Goal: Information Seeking & Learning: Learn about a topic

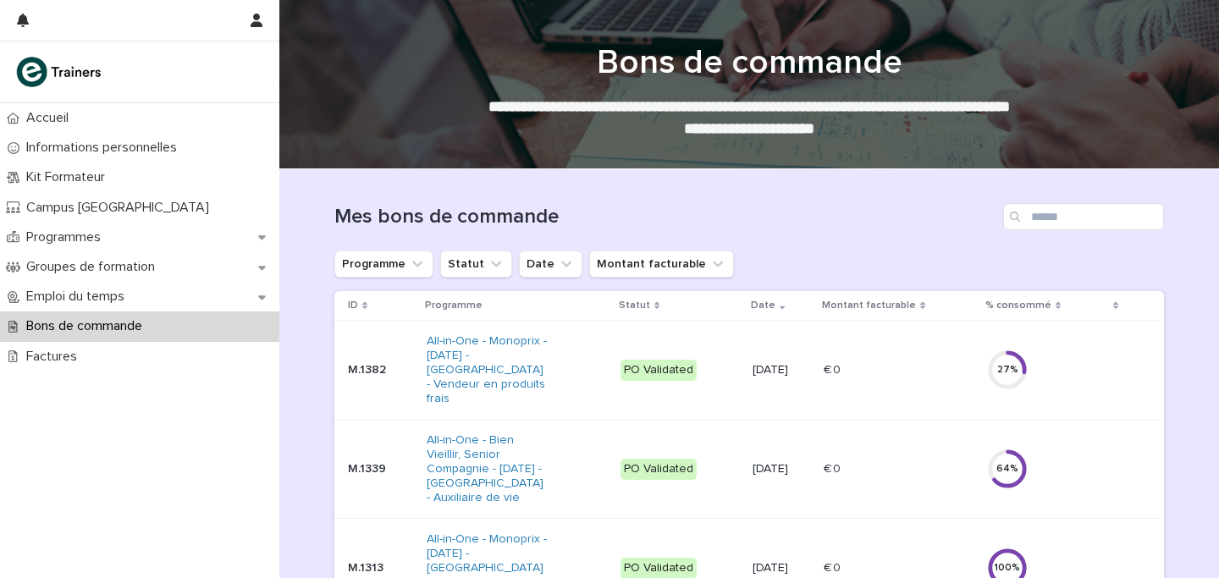
scroll to position [95, 0]
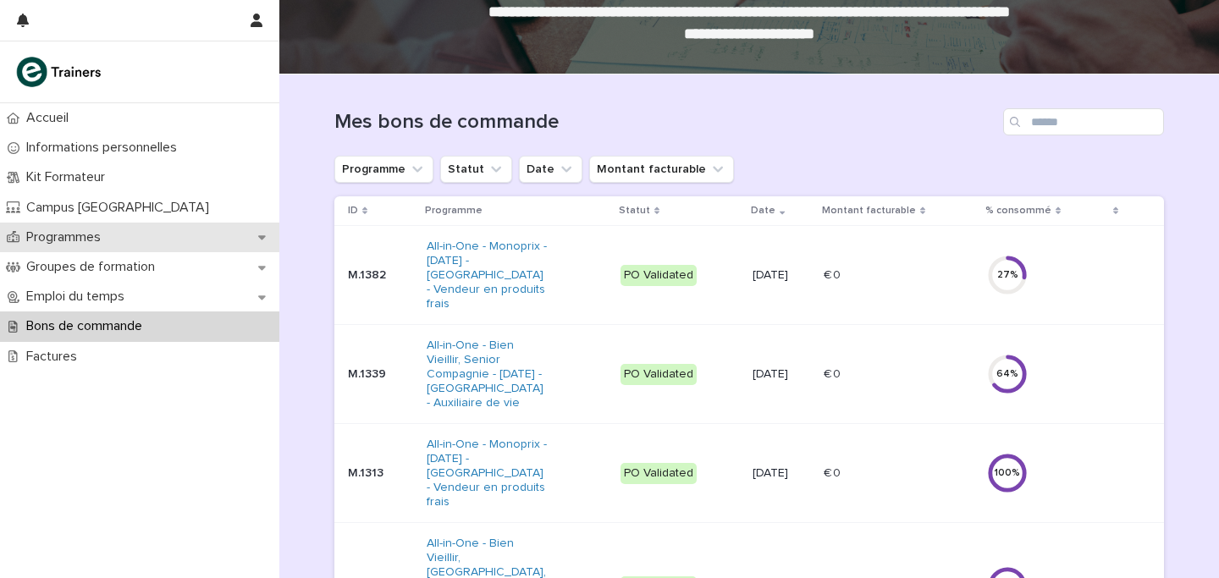
click at [93, 237] on p "Programmes" at bounding box center [66, 237] width 95 height 16
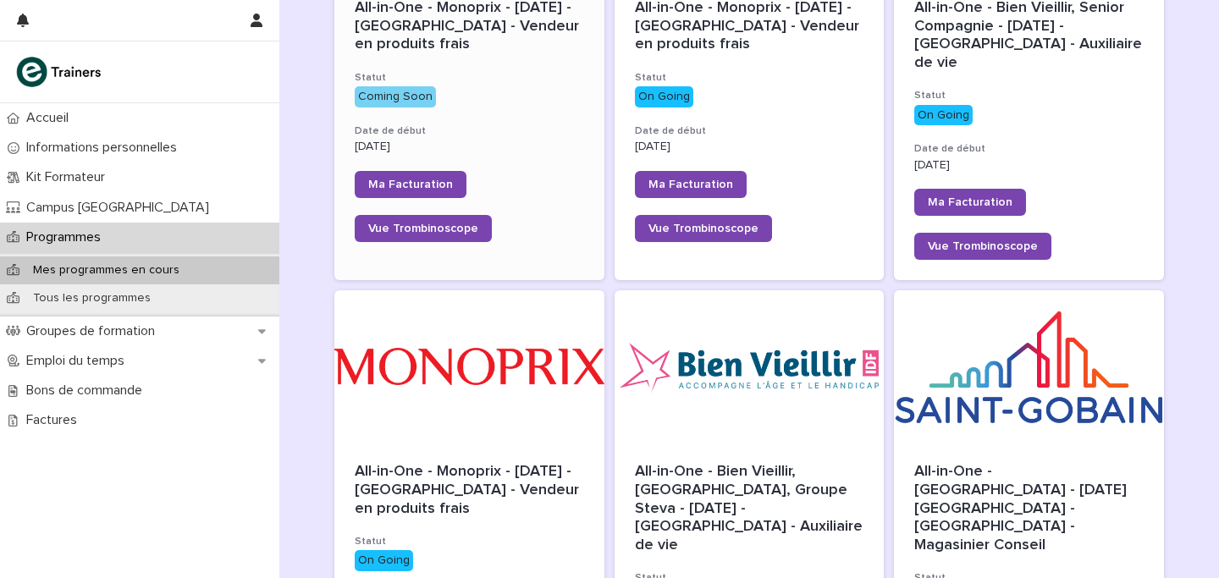
scroll to position [543, 0]
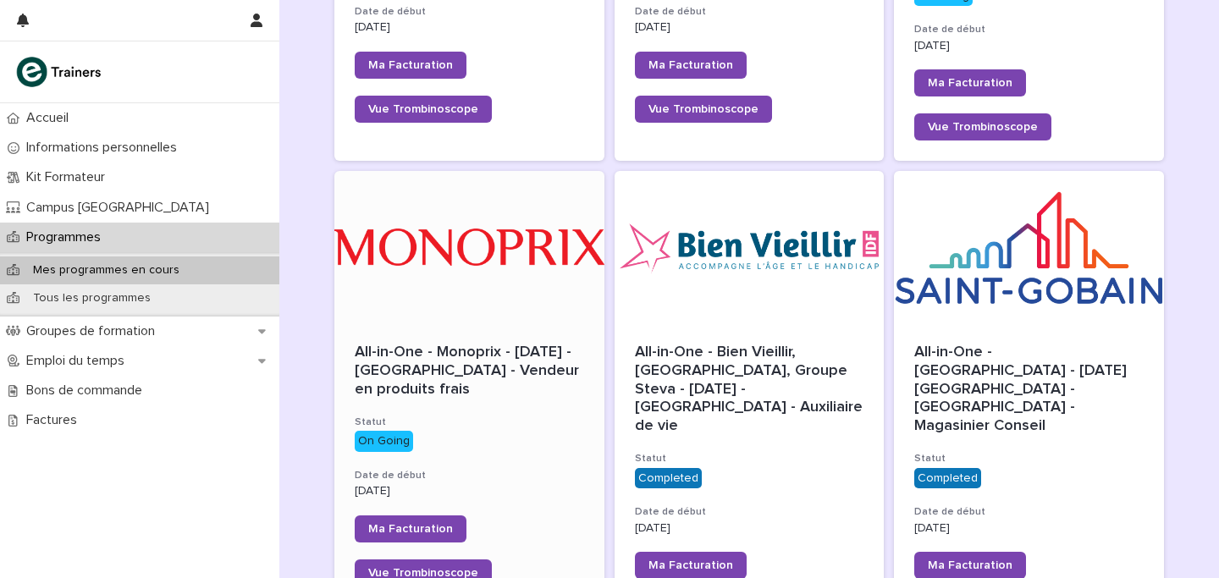
click at [519, 323] on div "All-in-One - Monoprix - [DATE] - [GEOGRAPHIC_DATA] - Vendeur en produits frais …" at bounding box center [469, 465] width 270 height 284
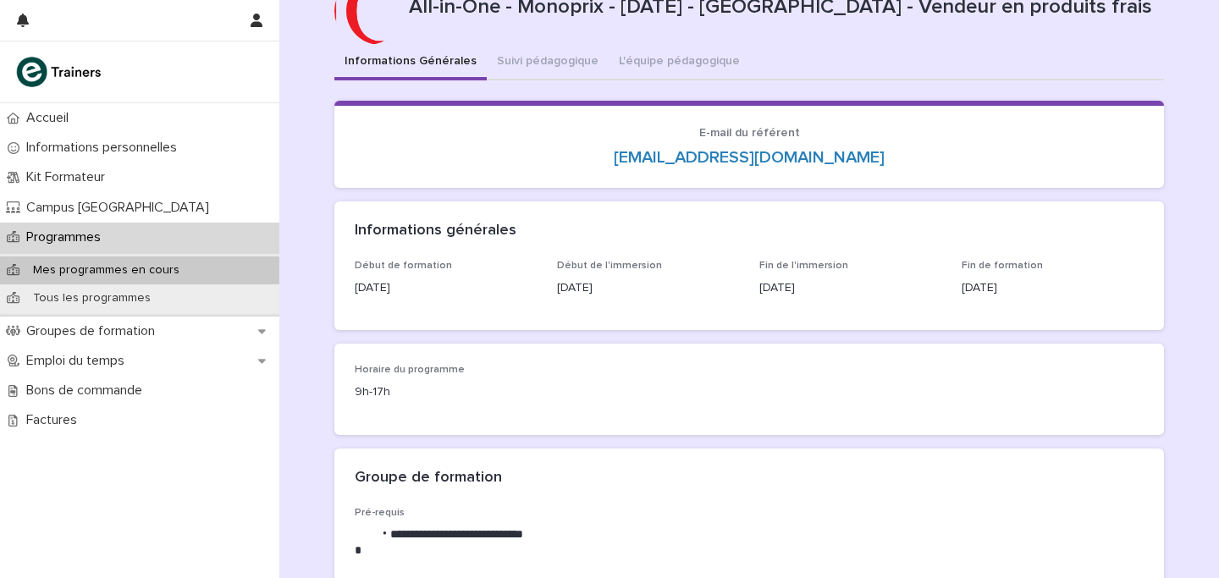
scroll to position [58, 0]
click at [75, 357] on p "Emploi du temps" at bounding box center [78, 361] width 118 height 16
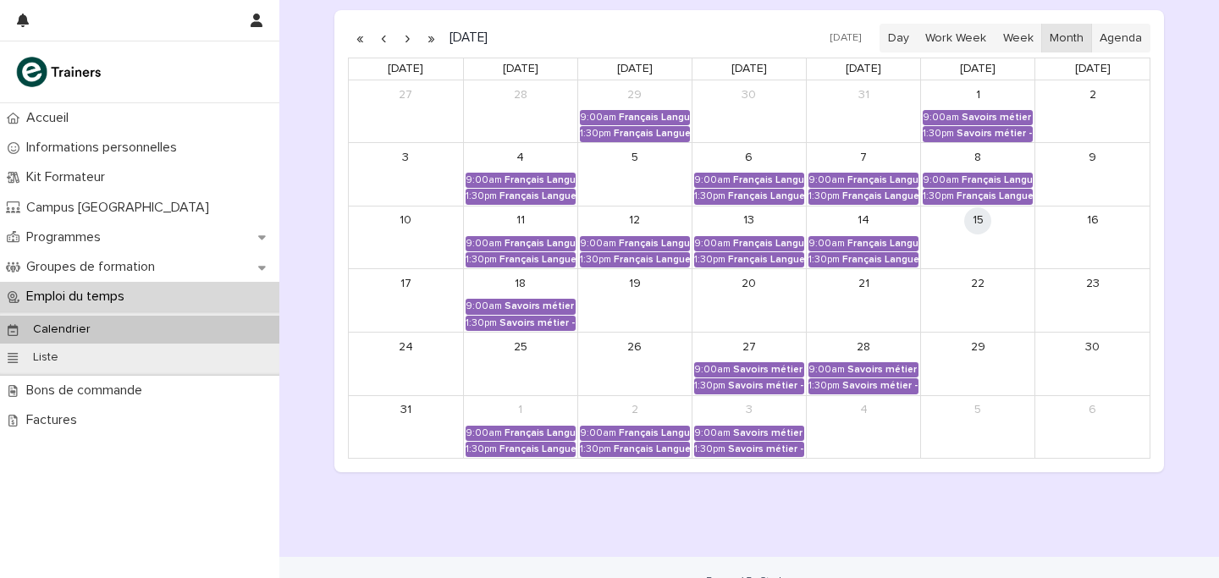
scroll to position [281, 0]
click at [636, 247] on div "Français Langue Professionnel - Conseiller et vendre des produits frais" at bounding box center [654, 244] width 71 height 12
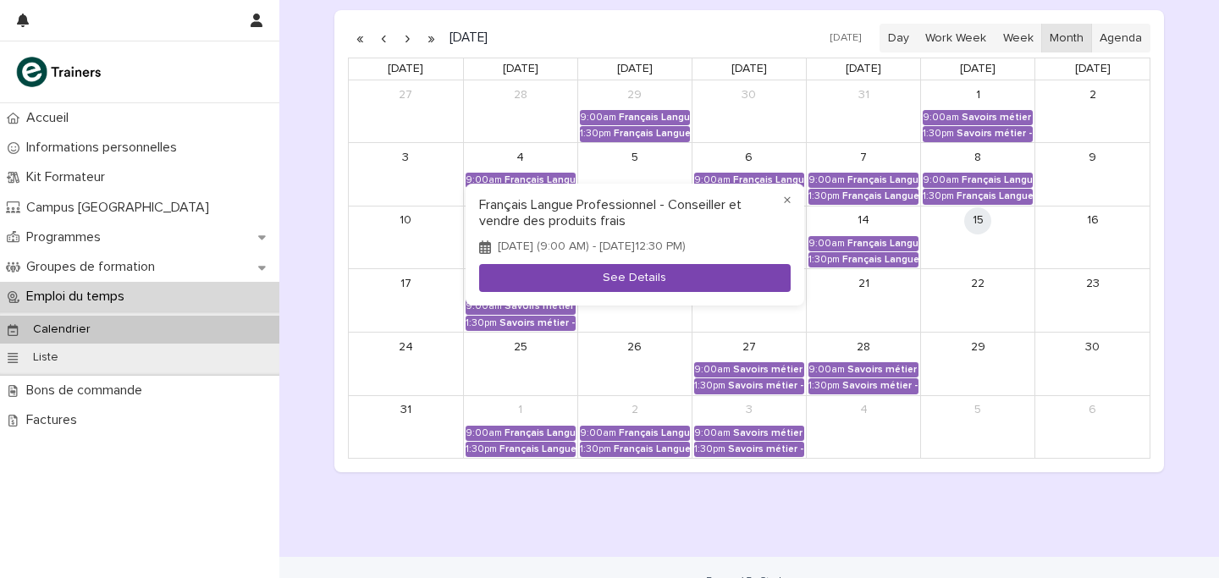
click at [638, 270] on button "See Details" at bounding box center [634, 278] width 311 height 28
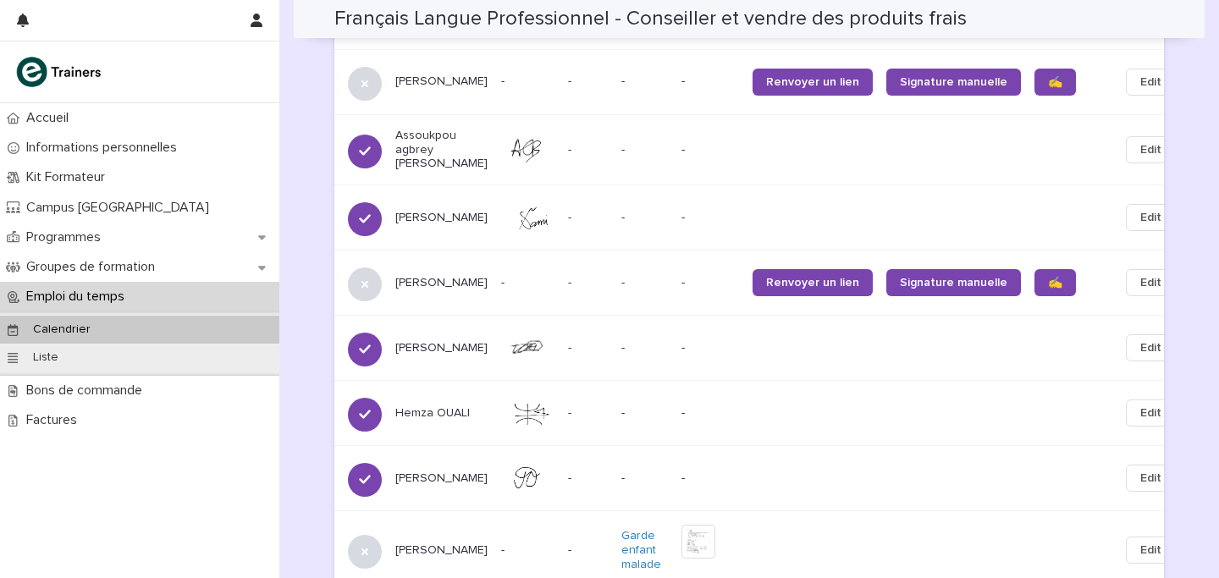
scroll to position [1666, 0]
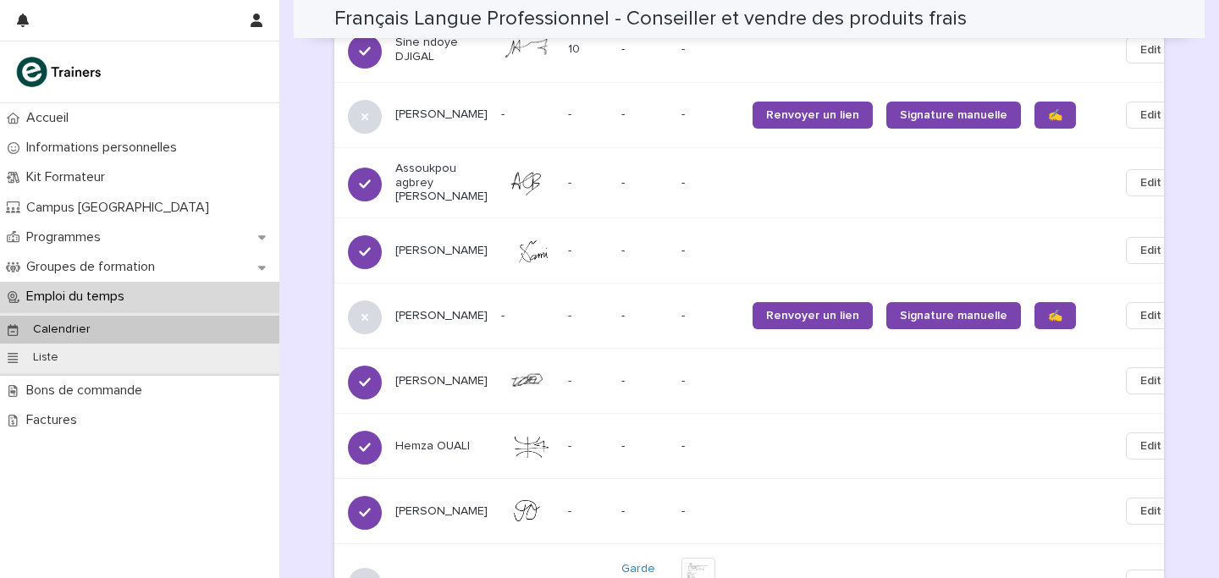
click at [68, 298] on p "Emploi du temps" at bounding box center [78, 297] width 118 height 16
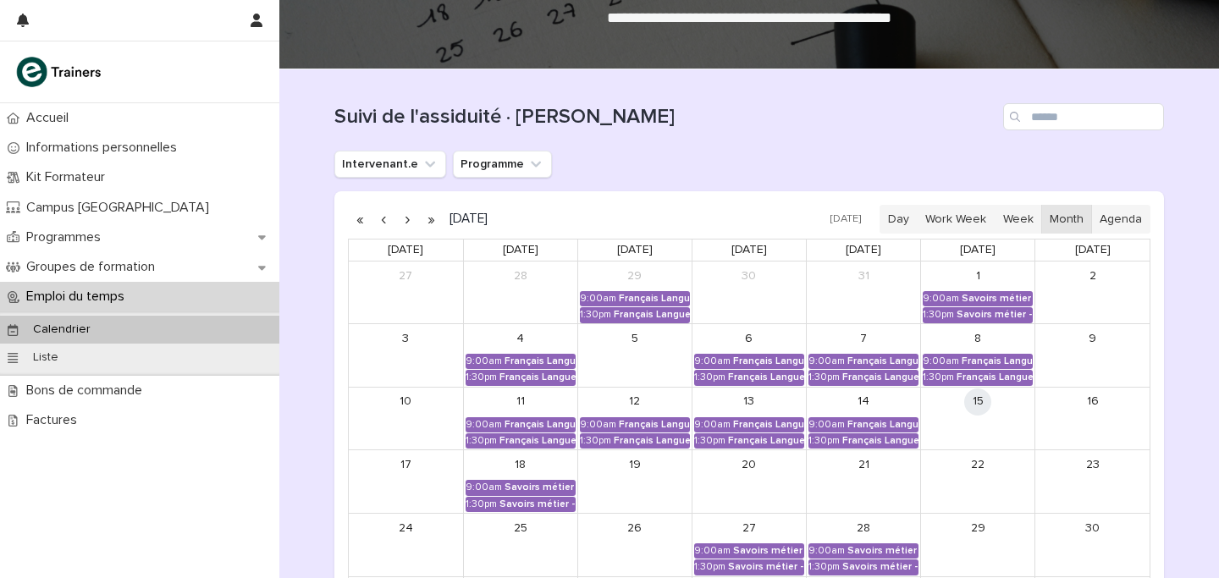
scroll to position [112, 0]
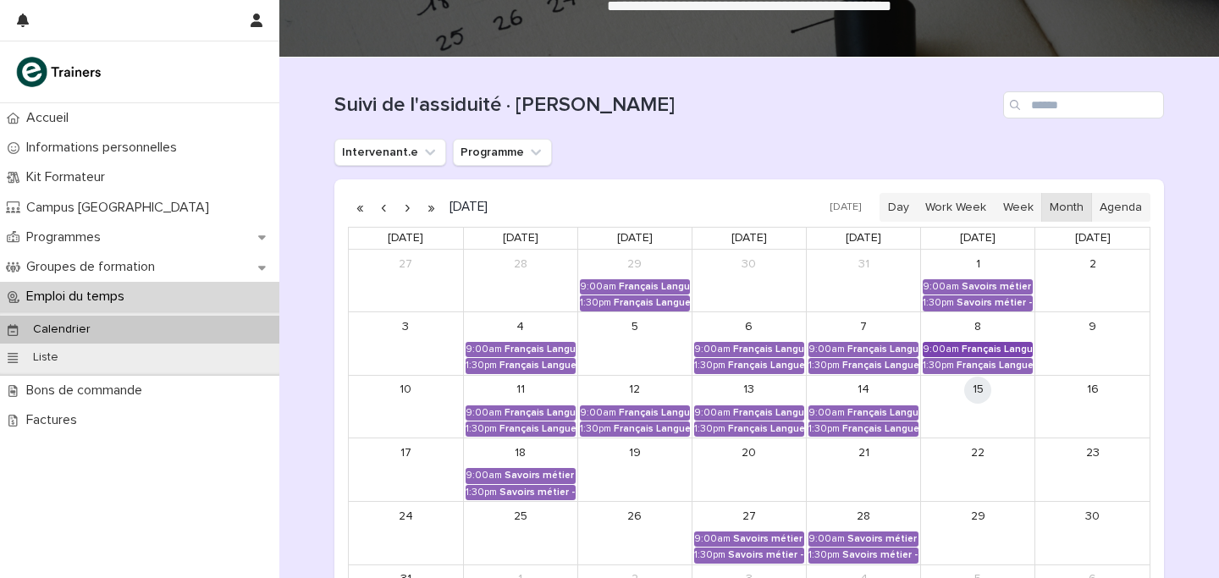
click at [972, 350] on div "Français Langue Professionnel - Conseiller et vendre des produits frais" at bounding box center [996, 350] width 71 height 12
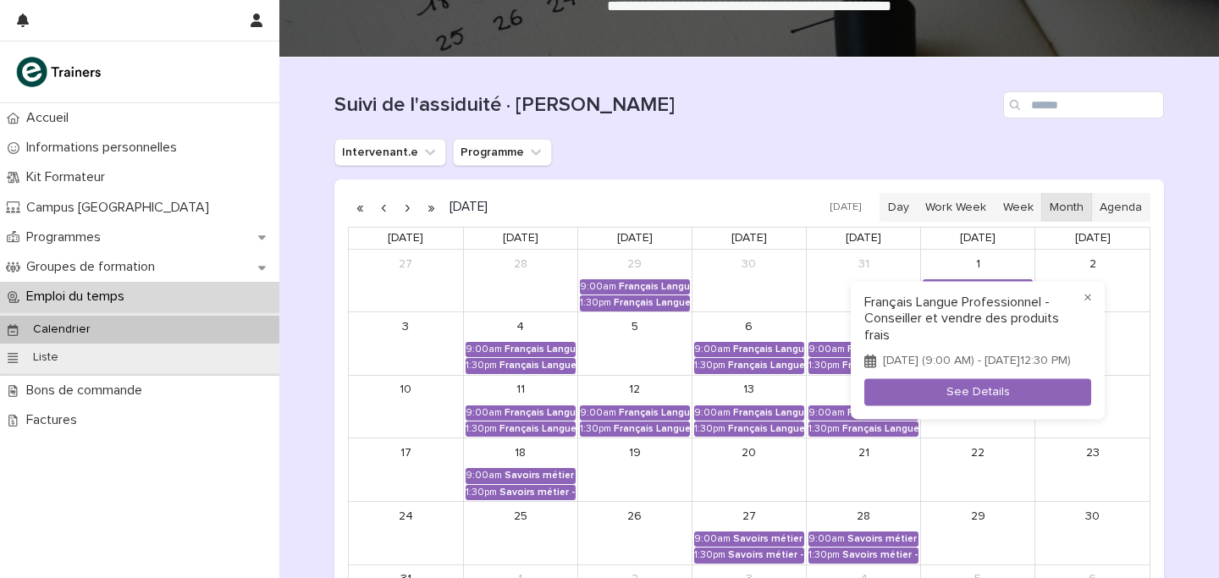
click at [965, 384] on div "× Français Langue Professionnel - Conseiller et vendre des produits frais [DATE…" at bounding box center [978, 351] width 254 height 138
click at [965, 387] on button "See Details" at bounding box center [977, 392] width 227 height 28
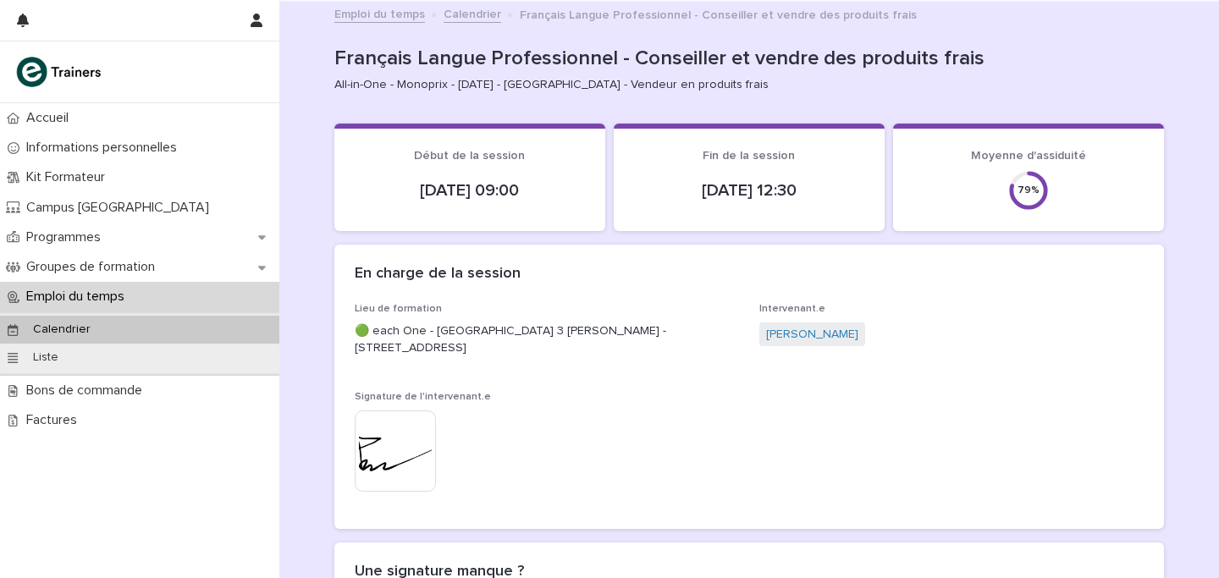
click at [70, 324] on p "Calendrier" at bounding box center [61, 329] width 85 height 14
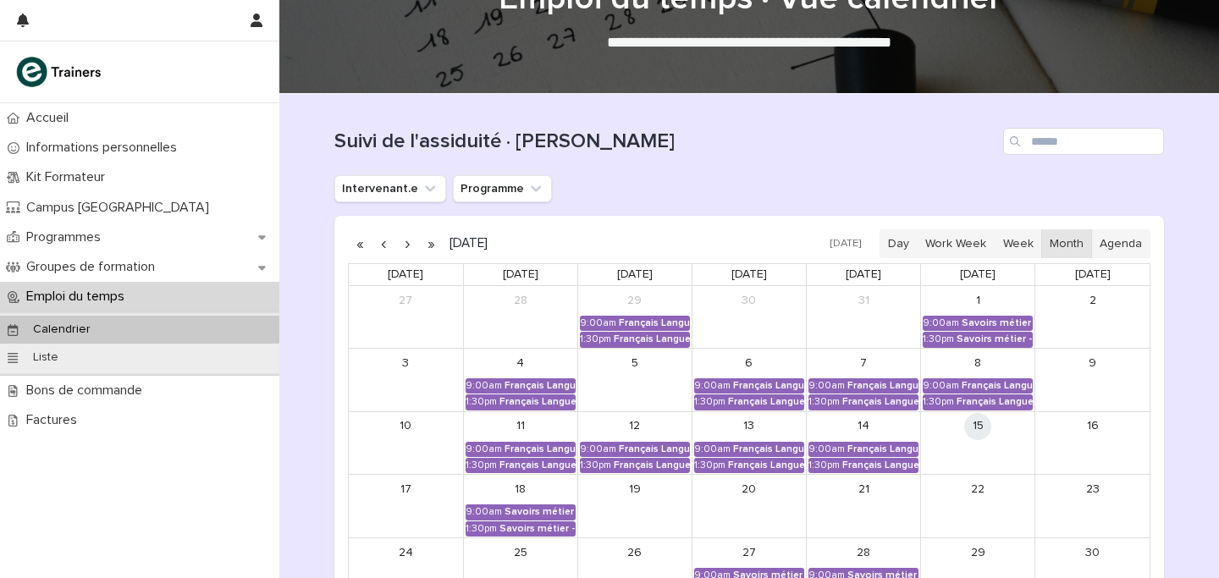
scroll to position [85, 0]
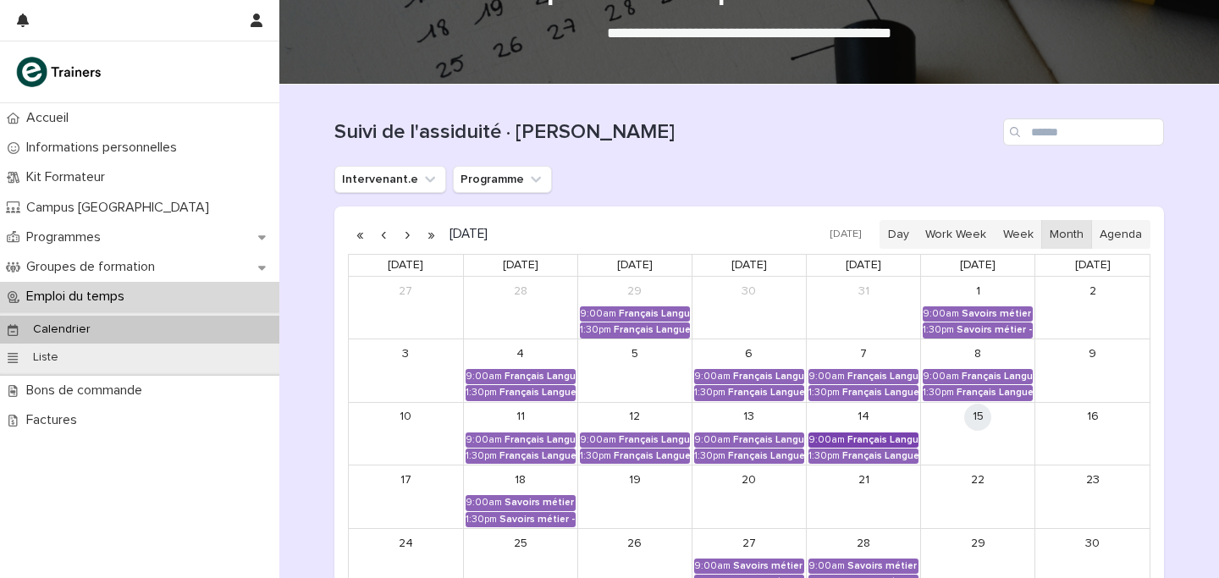
click at [893, 438] on div "Français Langue Professionnel - Valoriser les produits frais et leur origine" at bounding box center [882, 440] width 71 height 12
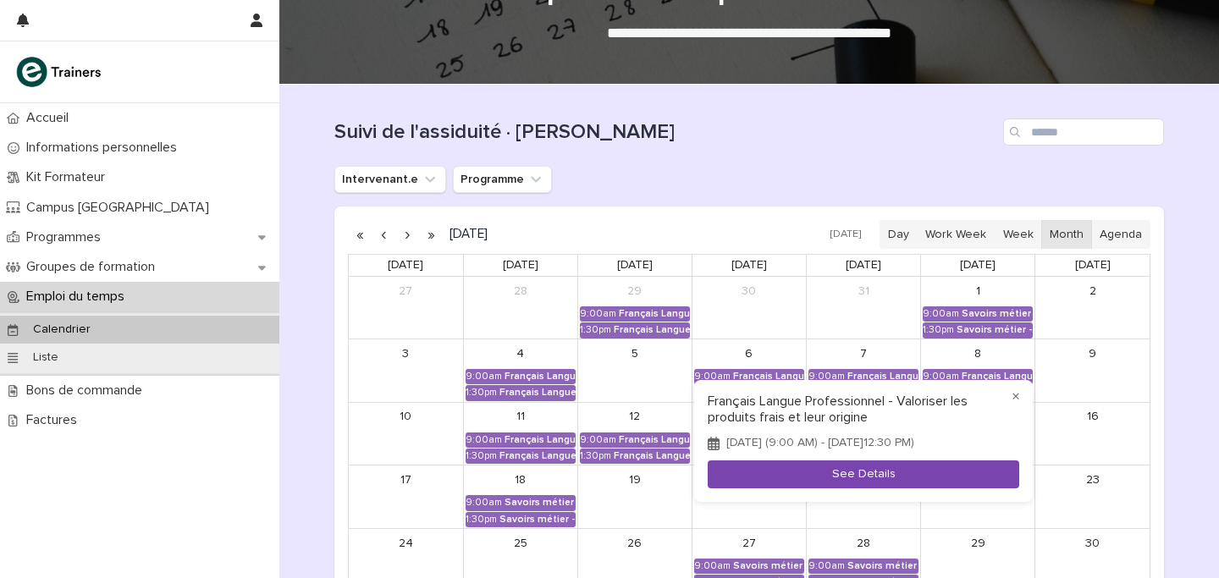
click at [892, 481] on button "See Details" at bounding box center [863, 474] width 311 height 28
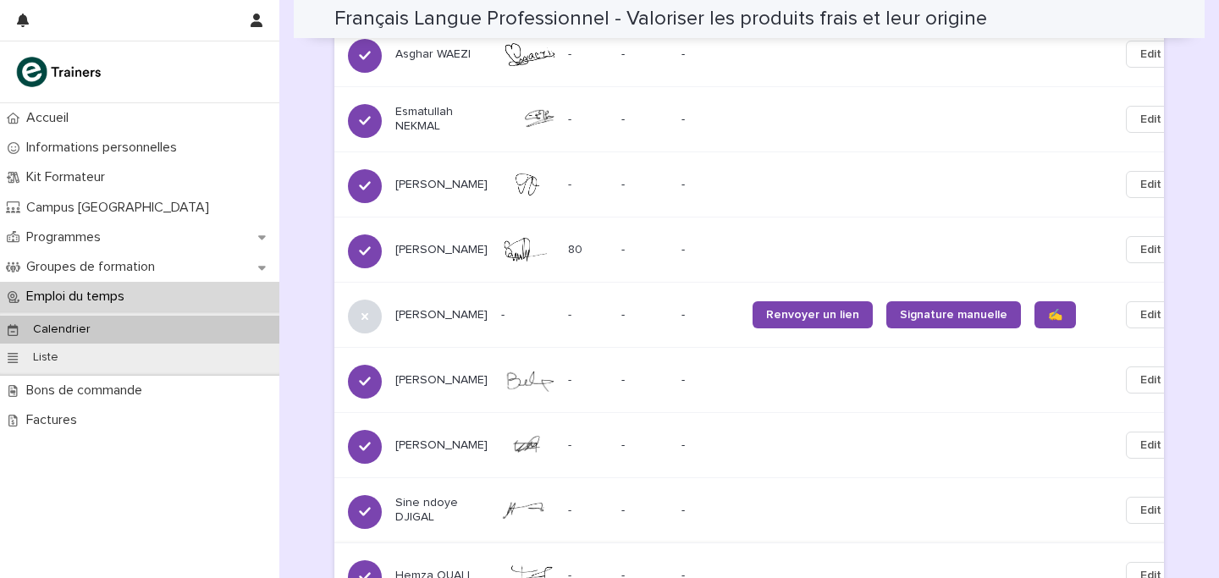
scroll to position [1603, 0]
